Goal: Check status

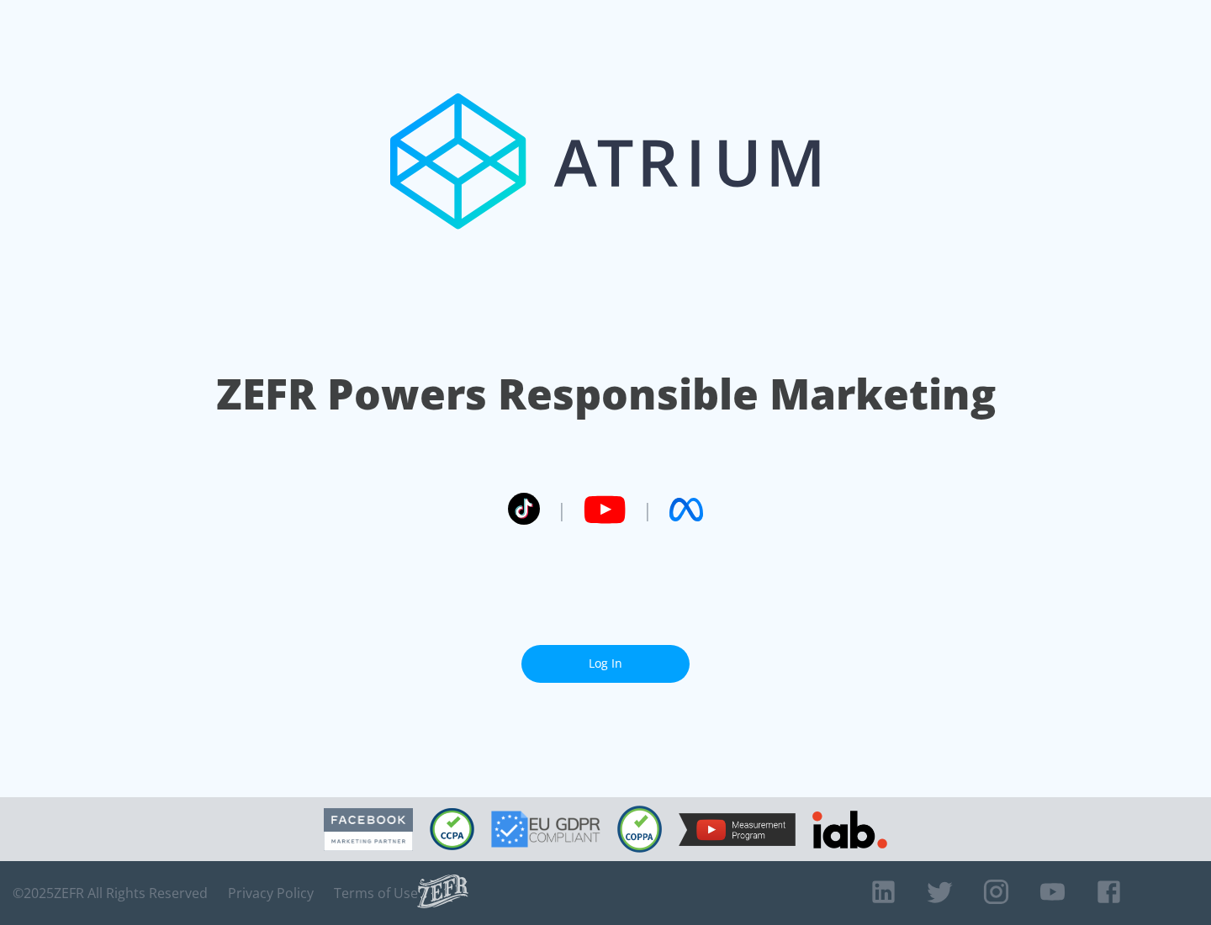
click at [605, 663] on link "Log In" at bounding box center [605, 664] width 168 height 38
